Goal: Navigation & Orientation: Find specific page/section

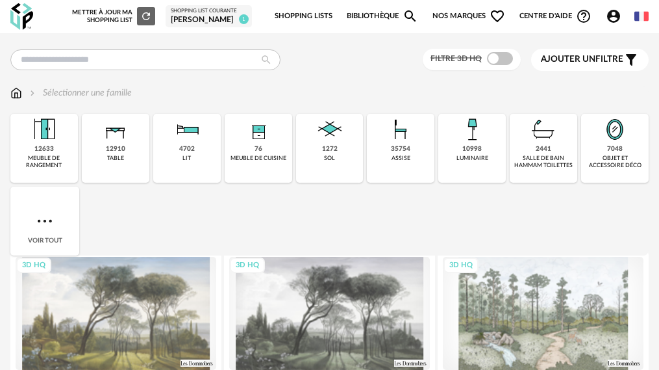
click at [55, 146] on div "12633 meuble de rangement" at bounding box center [44, 148] width 68 height 69
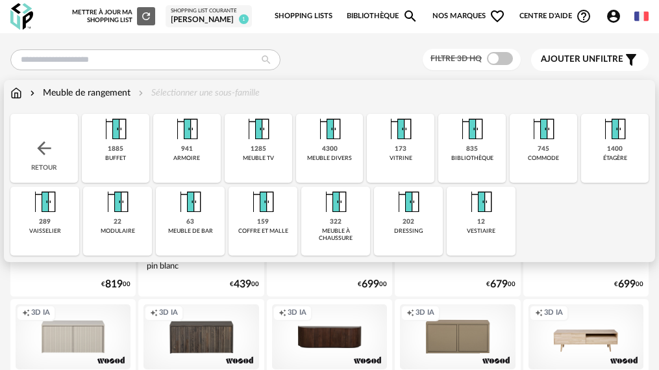
click at [16, 94] on img at bounding box center [16, 92] width 12 height 13
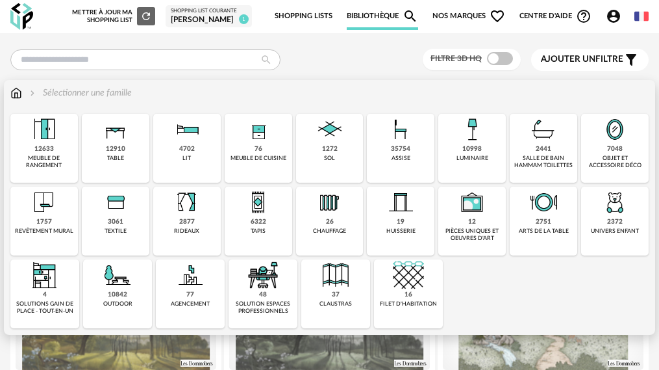
click at [180, 298] on div "77 agencement" at bounding box center [190, 293] width 69 height 69
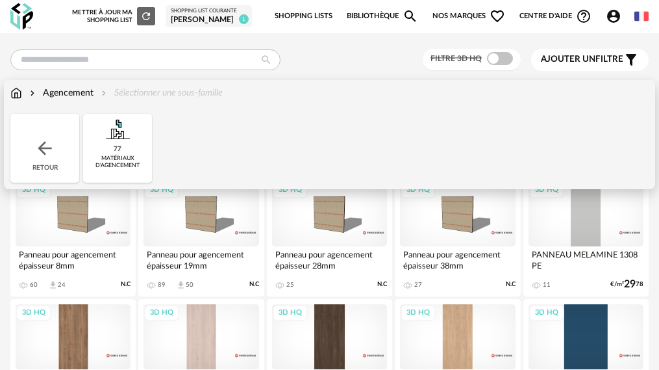
click at [113, 143] on img at bounding box center [117, 129] width 31 height 31
click at [56, 149] on div "Retour" at bounding box center [44, 148] width 69 height 69
click at [56, 150] on div "Retour" at bounding box center [44, 148] width 69 height 69
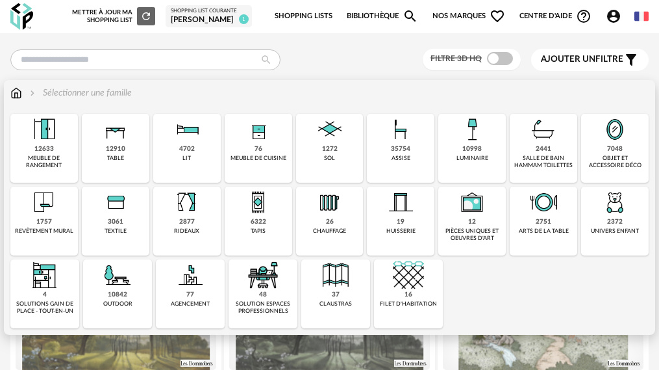
click at [380, 307] on div "filet d'habitation" at bounding box center [408, 303] width 57 height 7
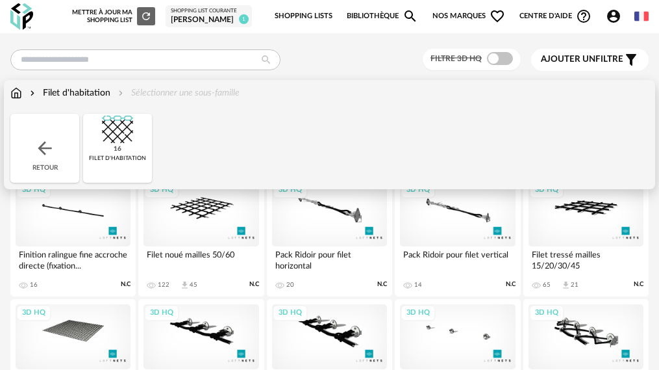
click at [53, 147] on div "Retour" at bounding box center [44, 148] width 69 height 69
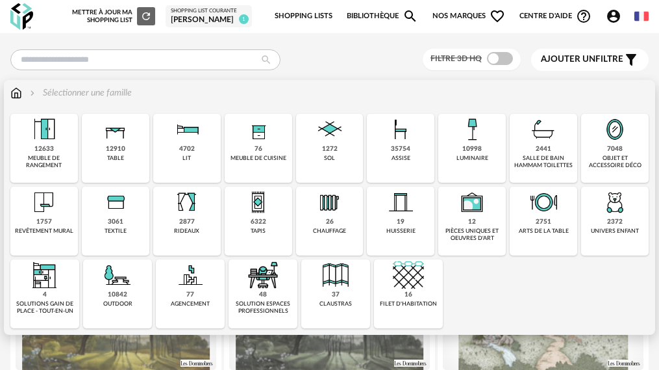
click at [248, 283] on img at bounding box center [263, 274] width 31 height 31
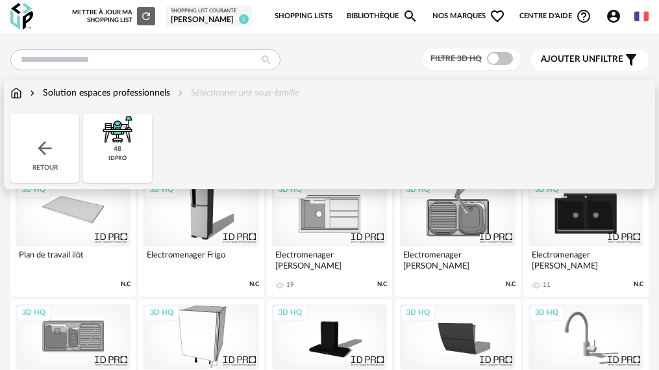
click at [122, 122] on div "48 idpro" at bounding box center [117, 148] width 69 height 69
click at [21, 96] on img at bounding box center [16, 92] width 12 height 13
